Goal: Transaction & Acquisition: Purchase product/service

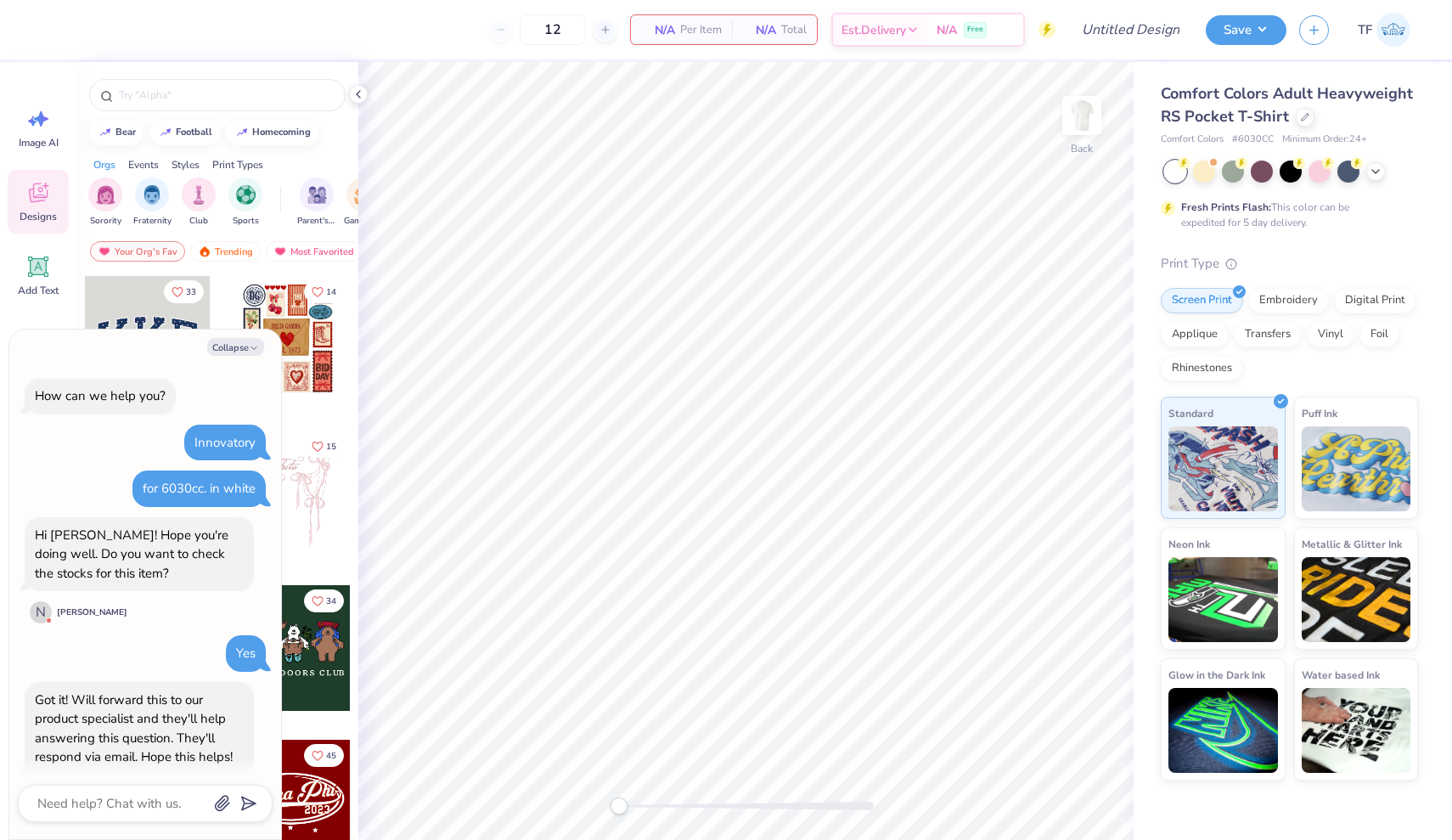
scroll to position [186, 0]
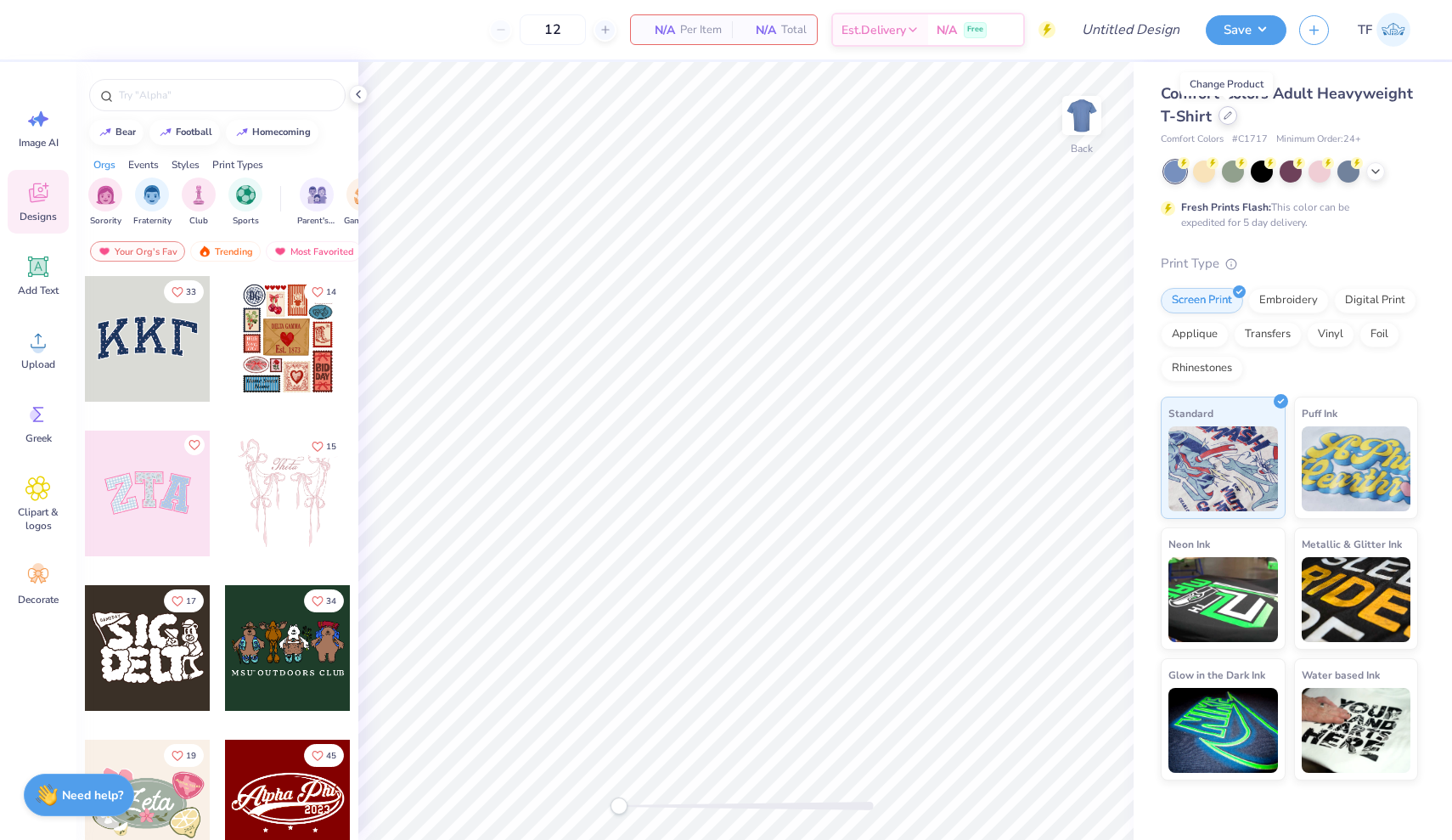
click at [1228, 113] on icon at bounding box center [1228, 116] width 9 height 9
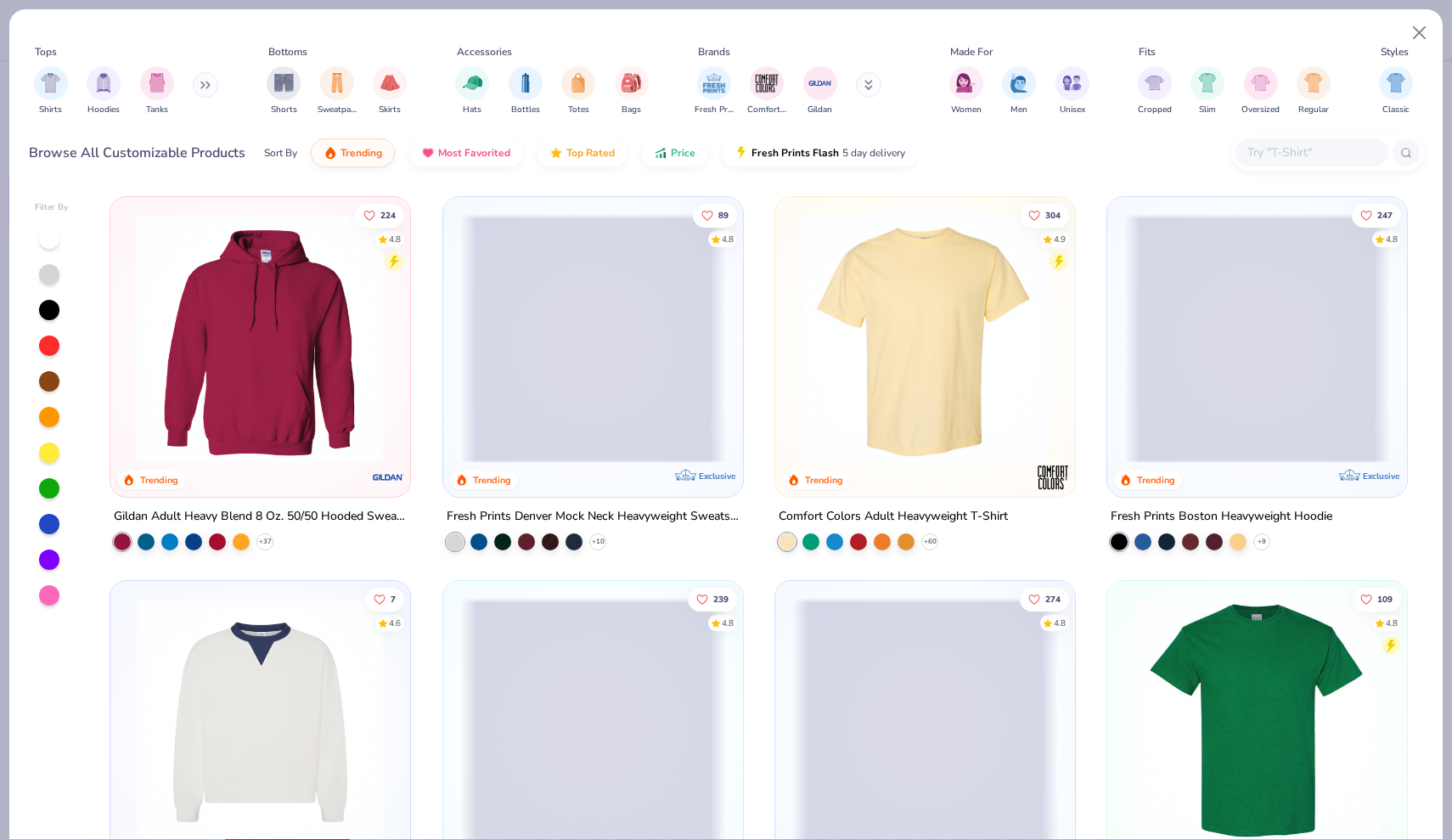
click at [1291, 161] on input "text" at bounding box center [1310, 152] width 130 height 20
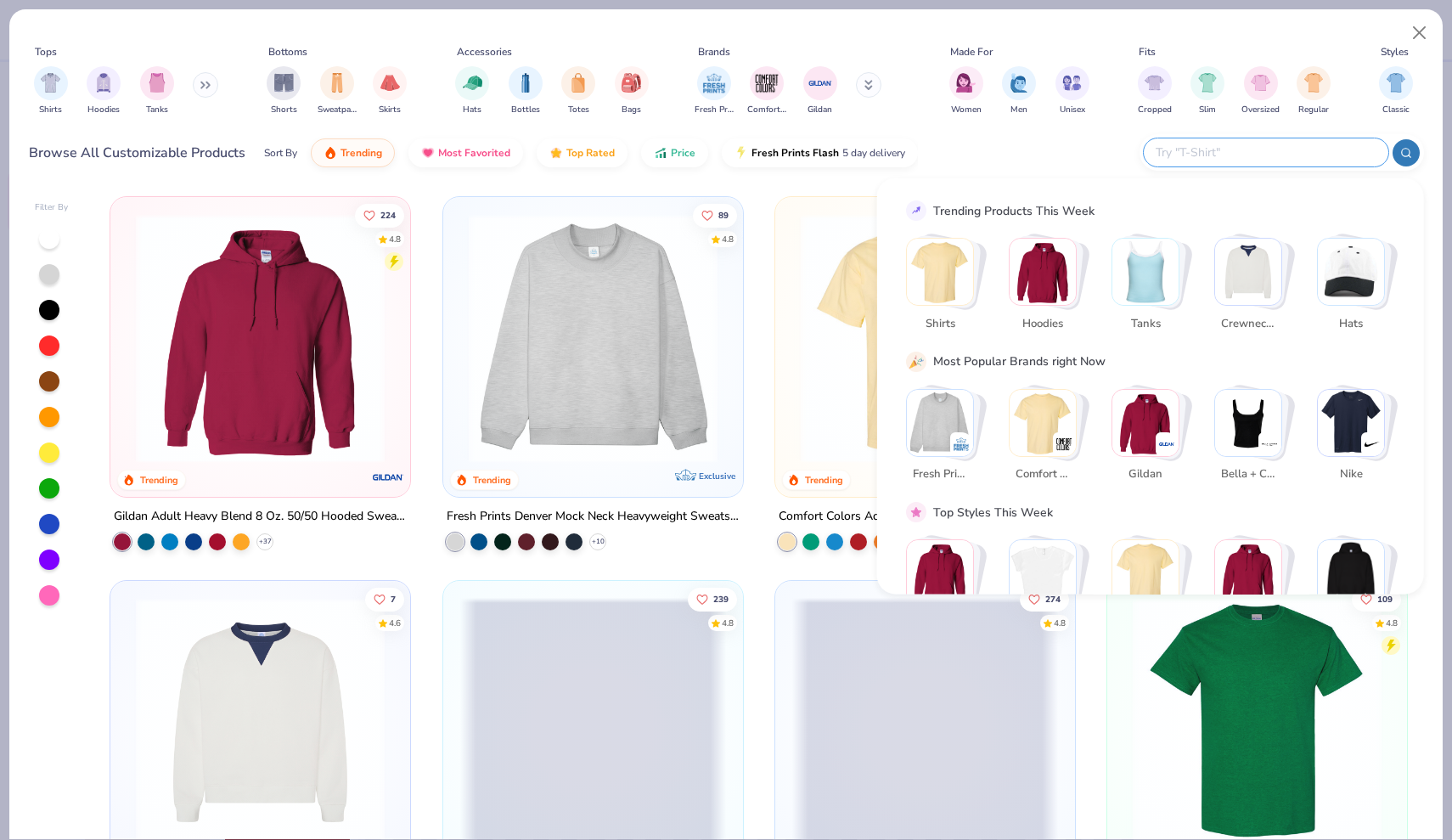
paste input "C1717"
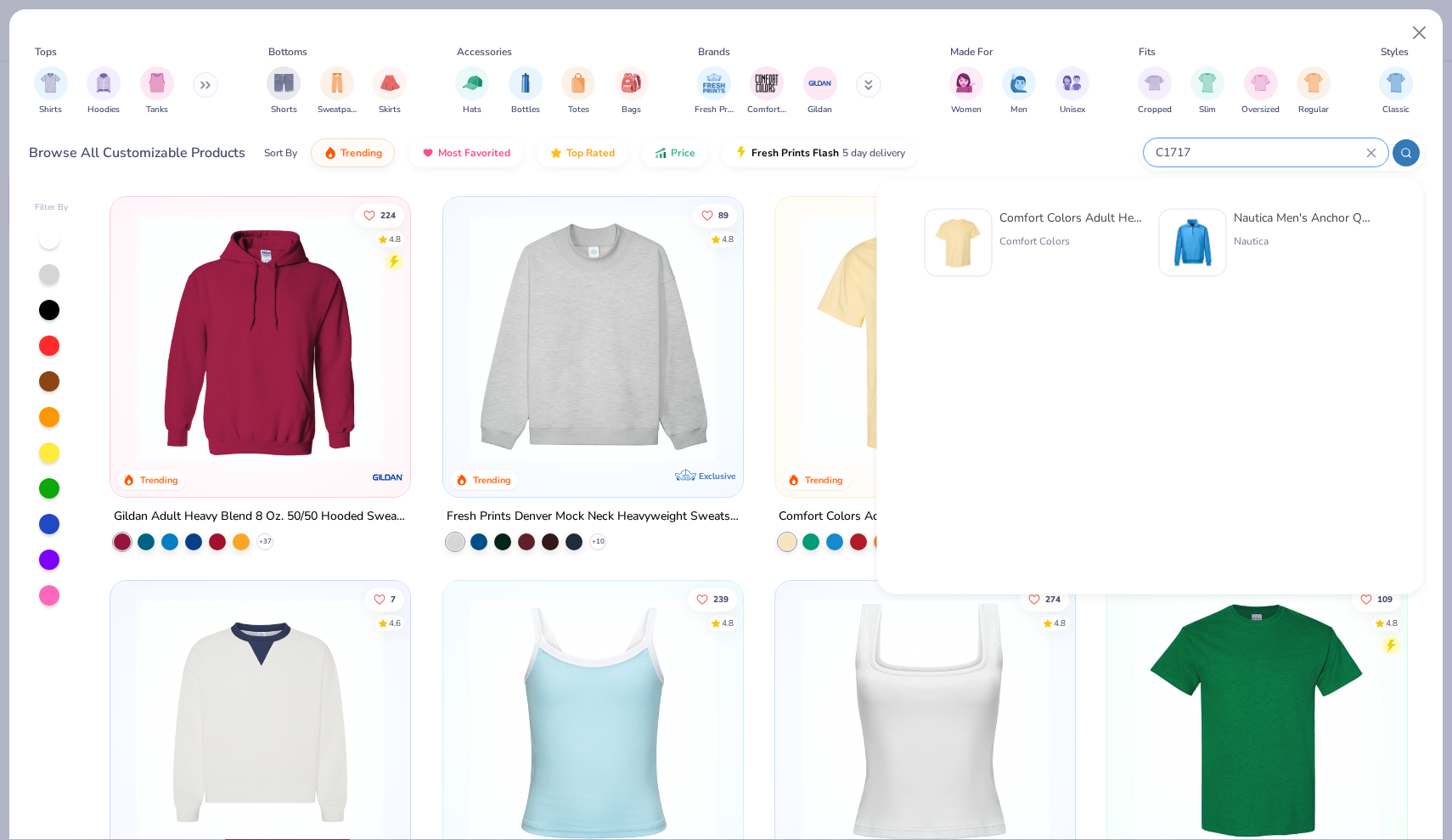
type input "C1717"
click at [1043, 227] on div "Comfort Colors Adult Heavyweight T-Shirt Comfort Colors" at bounding box center [1070, 243] width 142 height 68
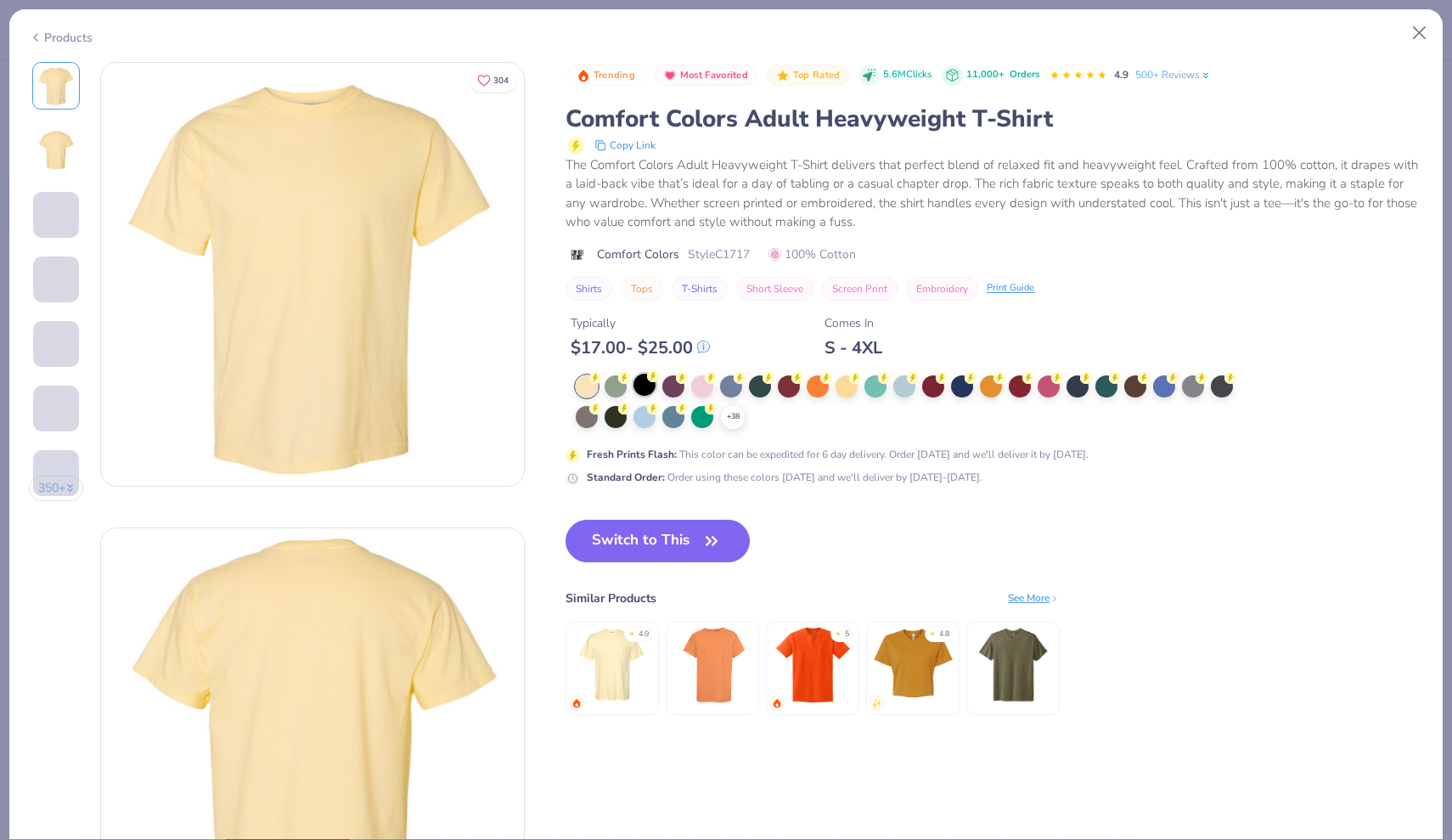
click at [645, 382] on div at bounding box center [645, 385] width 22 height 22
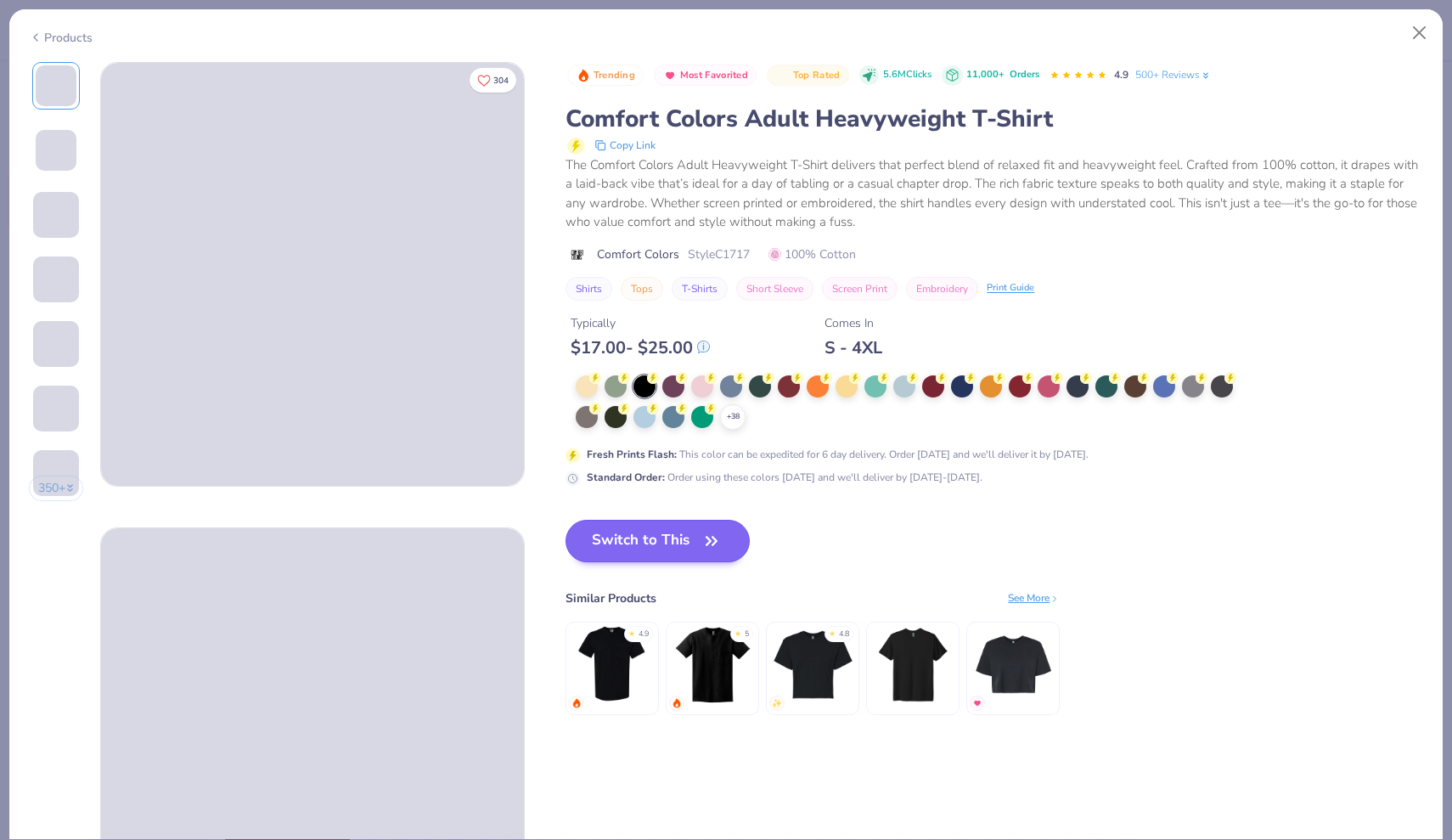
click at [618, 528] on button "Switch to This" at bounding box center [657, 540] width 184 height 42
